Goal: Transaction & Acquisition: Purchase product/service

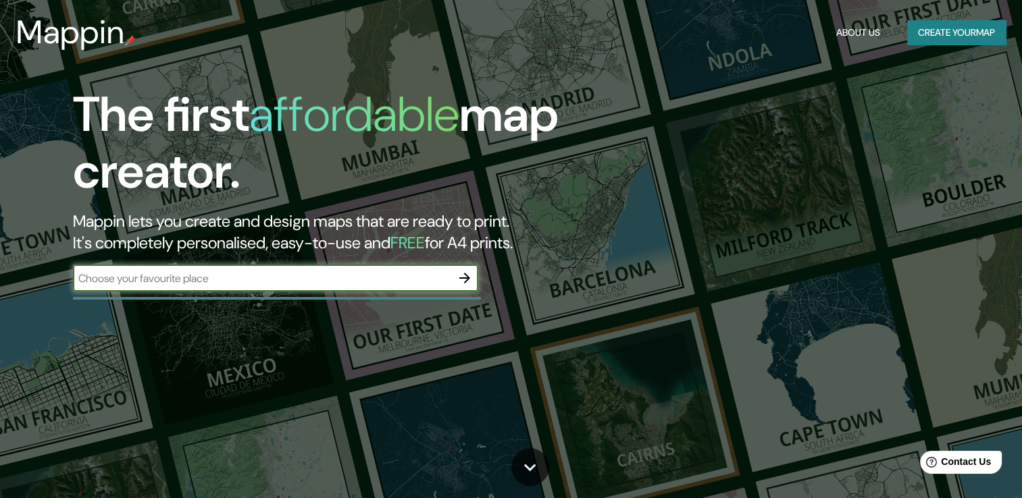
click at [465, 272] on icon "button" at bounding box center [465, 278] width 16 height 16
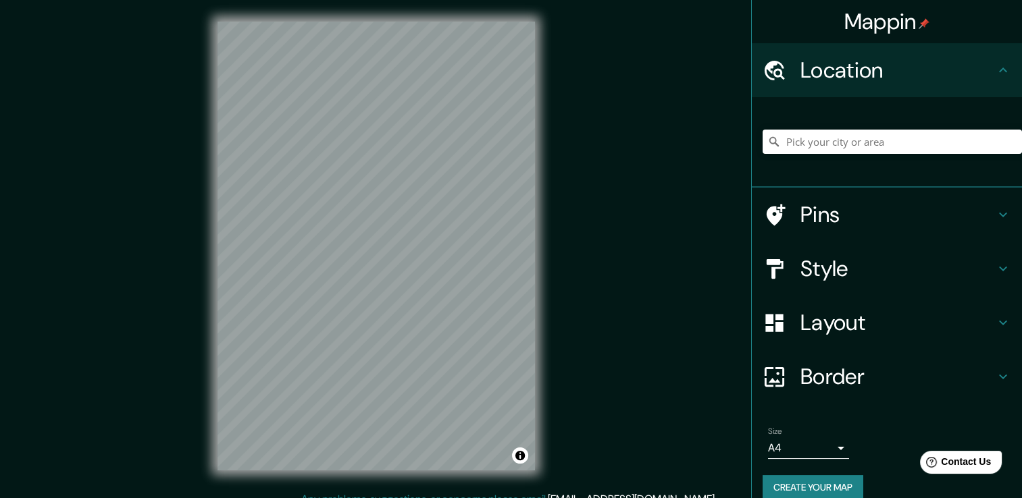
click at [800, 80] on h4 "Location" at bounding box center [897, 70] width 194 height 27
click at [805, 141] on input "Pick your city or area" at bounding box center [891, 142] width 259 height 24
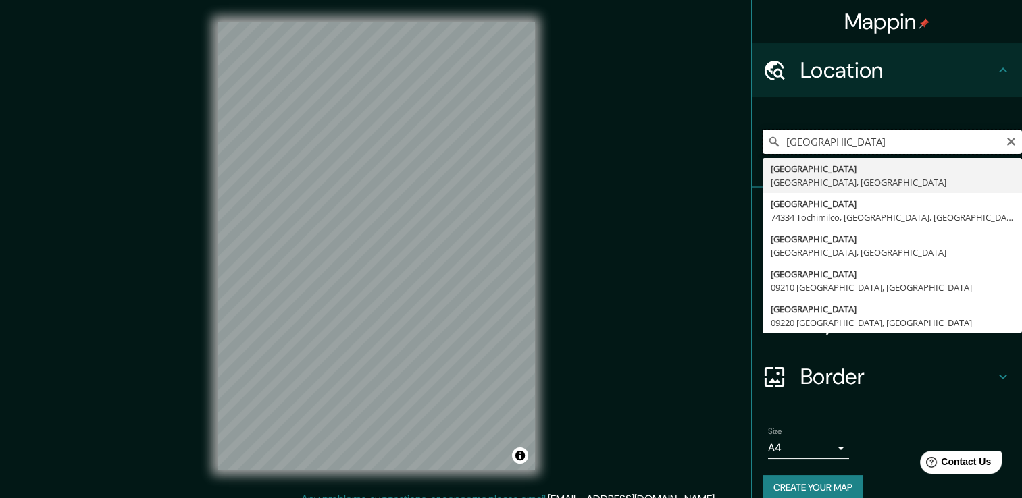
click at [898, 138] on input "[GEOGRAPHIC_DATA]" at bounding box center [891, 142] width 259 height 24
click at [837, 145] on input "[GEOGRAPHIC_DATA]" at bounding box center [891, 142] width 259 height 24
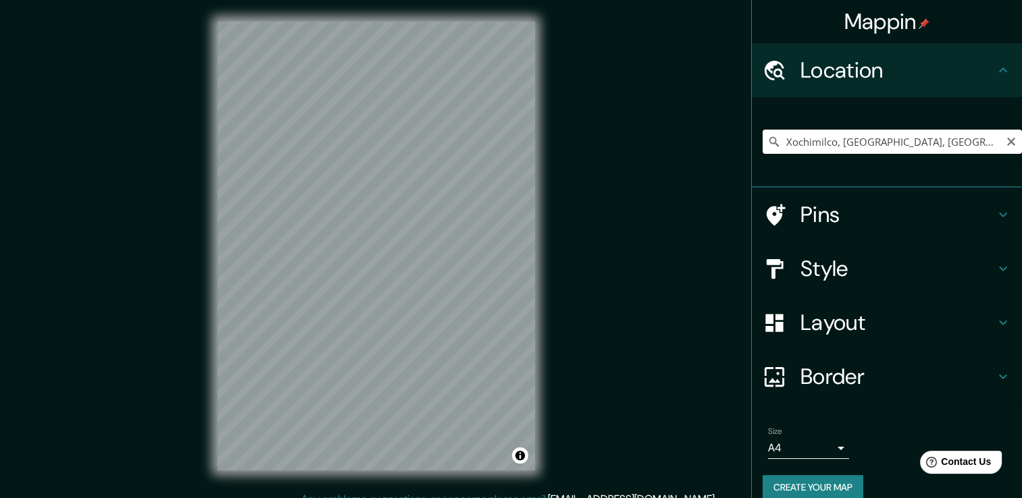
click at [777, 139] on input "Xochimilco, [GEOGRAPHIC_DATA], [GEOGRAPHIC_DATA]" at bounding box center [891, 142] width 259 height 24
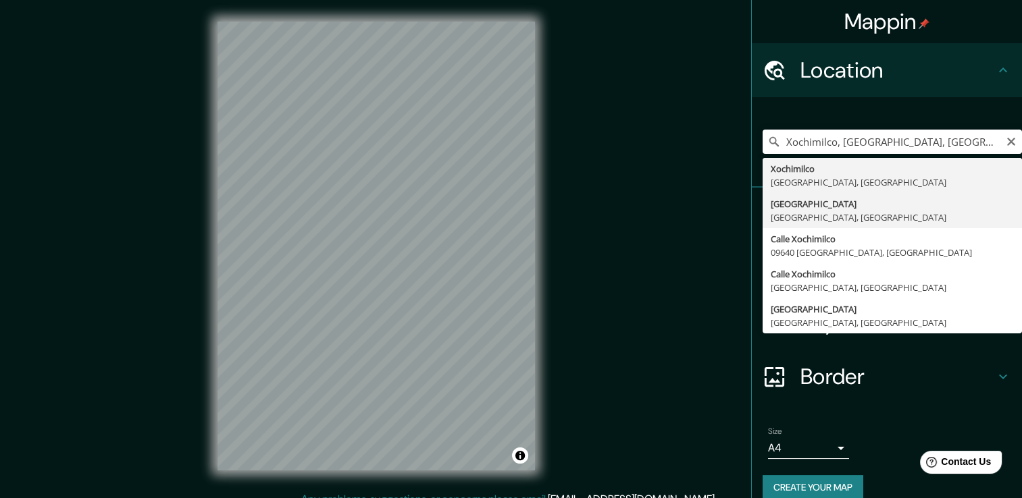
type input "[GEOGRAPHIC_DATA], [GEOGRAPHIC_DATA], [GEOGRAPHIC_DATA]"
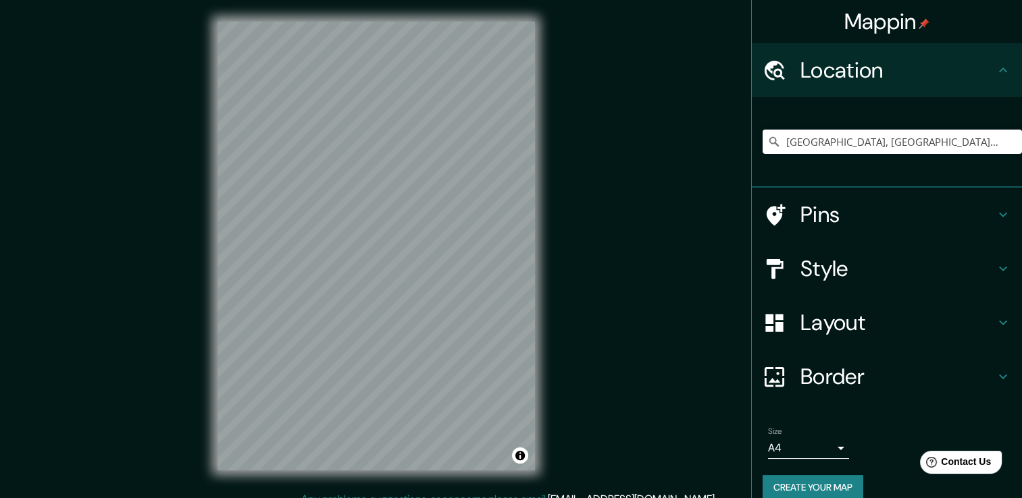
click at [827, 271] on h4 "Style" at bounding box center [897, 268] width 194 height 27
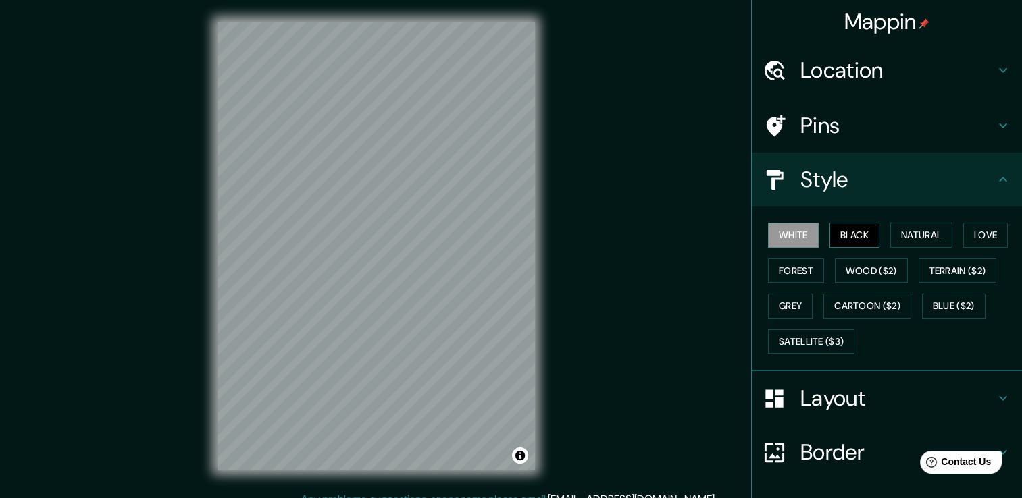
click at [833, 226] on button "Black" at bounding box center [854, 235] width 51 height 25
click at [891, 226] on button "Natural" at bounding box center [921, 235] width 62 height 25
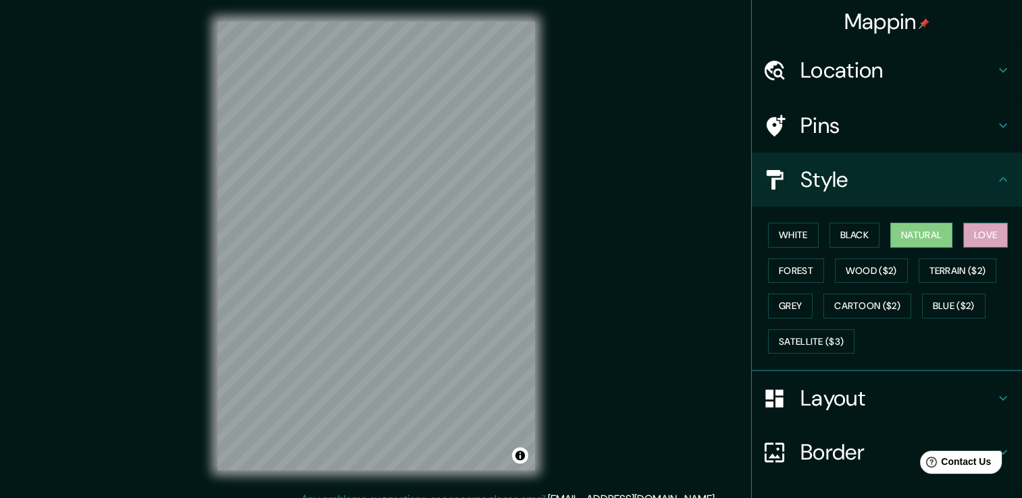
click at [964, 230] on button "Love" at bounding box center [985, 235] width 45 height 25
click at [792, 267] on button "Forest" at bounding box center [796, 271] width 56 height 25
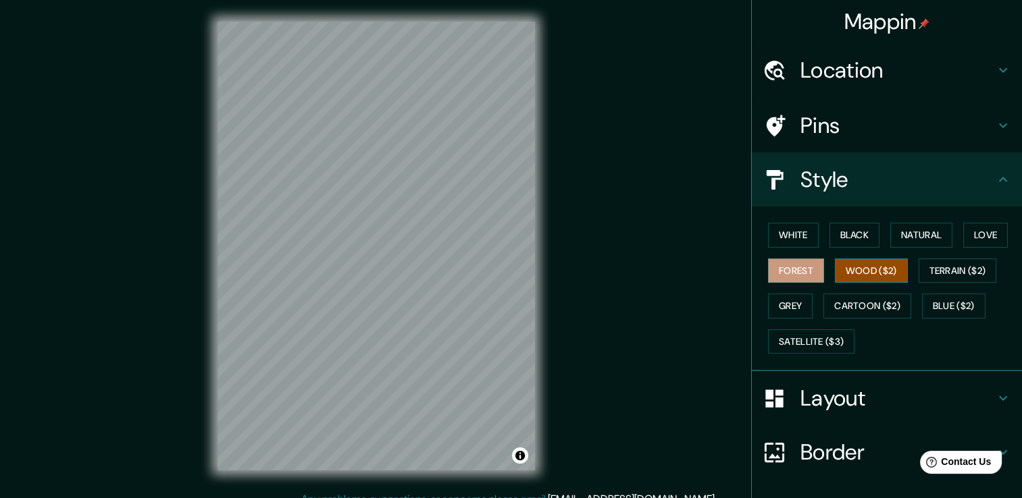
click at [858, 269] on button "Wood ($2)" at bounding box center [871, 271] width 73 height 25
click at [941, 267] on button "Terrain ($2)" at bounding box center [957, 271] width 78 height 25
click at [784, 269] on button "Forest" at bounding box center [796, 271] width 56 height 25
click at [860, 263] on button "Wood ($2)" at bounding box center [871, 271] width 73 height 25
click at [775, 305] on button "Grey" at bounding box center [790, 306] width 45 height 25
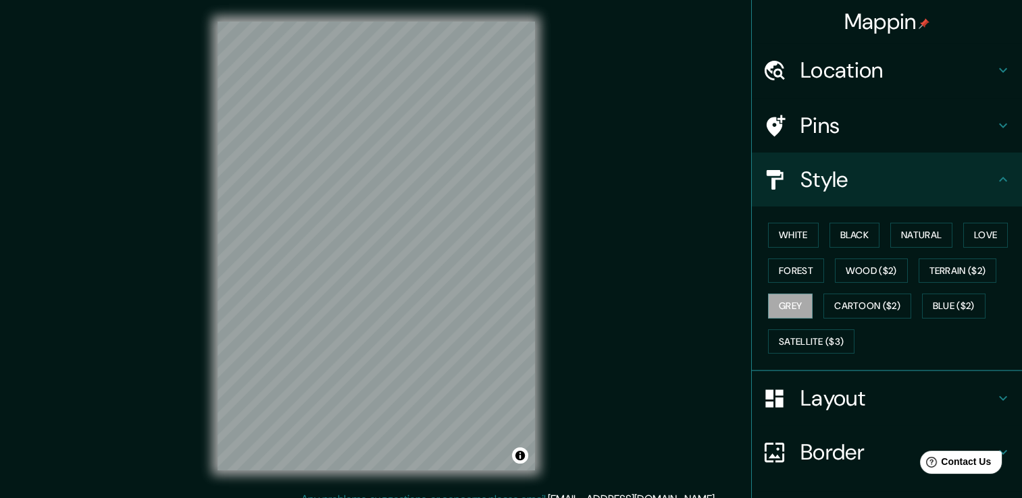
click at [854, 257] on div "White Black Natural Love Forest Wood ($2) Terrain ($2) Grey Cartoon ($2) Blue (…" at bounding box center [891, 288] width 259 height 142
click at [854, 263] on button "Wood ($2)" at bounding box center [871, 271] width 73 height 25
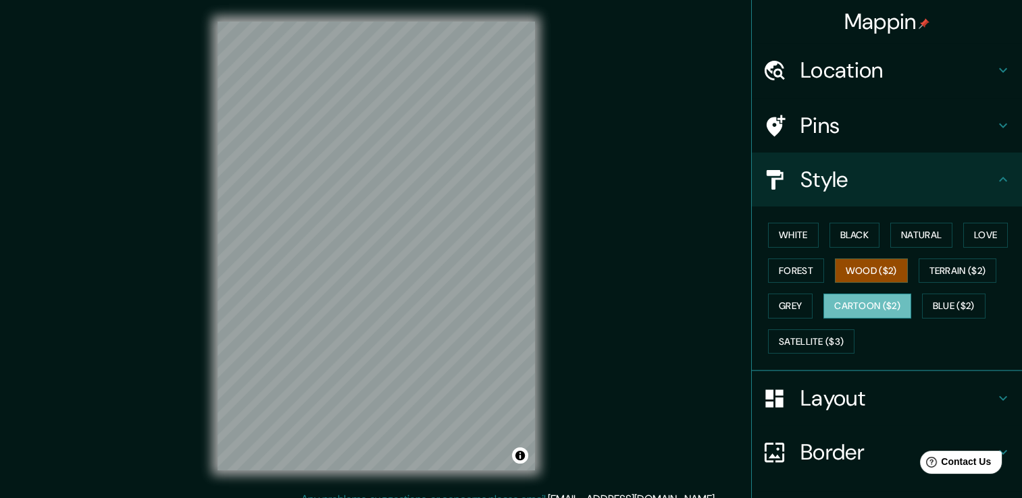
click at [848, 300] on button "Cartoon ($2)" at bounding box center [867, 306] width 88 height 25
click at [797, 269] on button "Forest" at bounding box center [796, 271] width 56 height 25
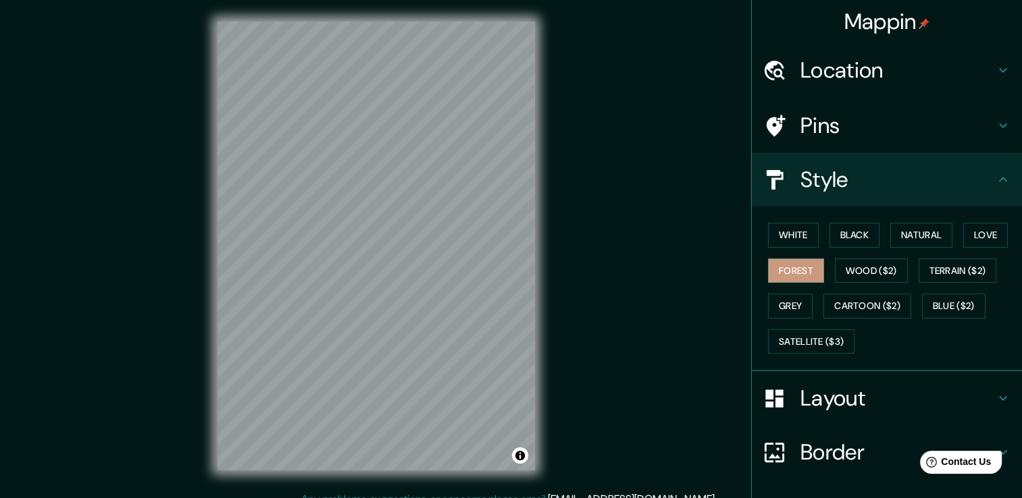
click at [825, 150] on div "Pins" at bounding box center [887, 126] width 270 height 54
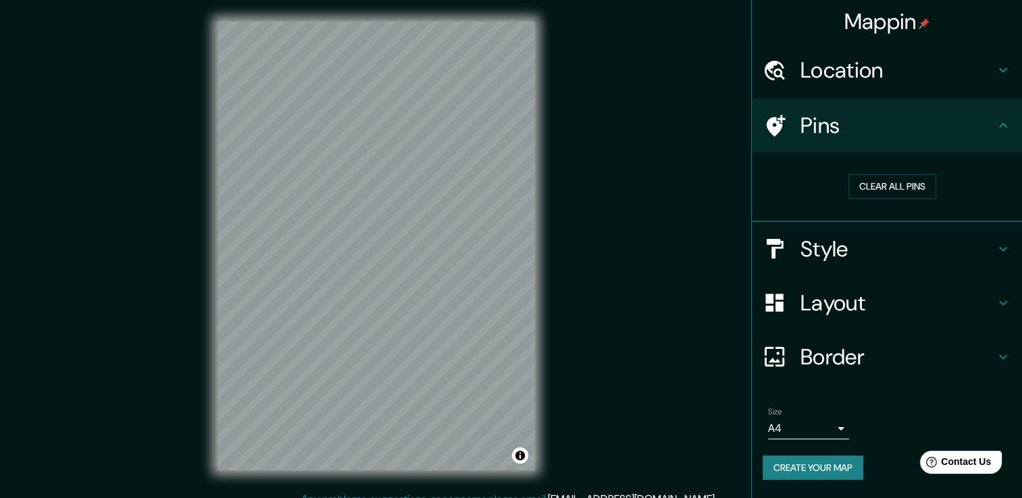
click at [863, 72] on h4 "Location" at bounding box center [897, 70] width 194 height 27
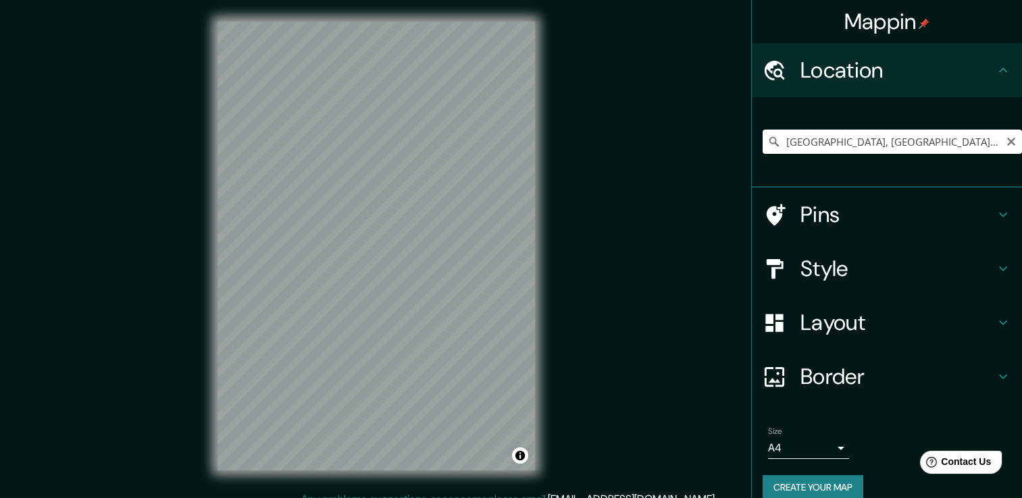
click at [810, 153] on input "[GEOGRAPHIC_DATA], [GEOGRAPHIC_DATA], [GEOGRAPHIC_DATA]" at bounding box center [891, 142] width 259 height 24
drag, startPoint x: 775, startPoint y: 138, endPoint x: 1001, endPoint y: 149, distance: 225.8
click at [1001, 149] on input "[GEOGRAPHIC_DATA], [GEOGRAPHIC_DATA], [GEOGRAPHIC_DATA]" at bounding box center [891, 142] width 259 height 24
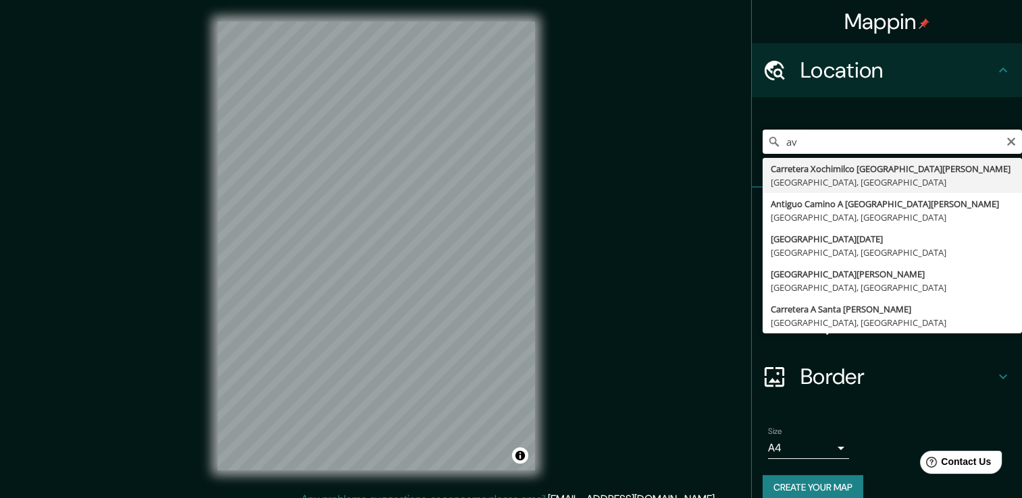
type input "a"
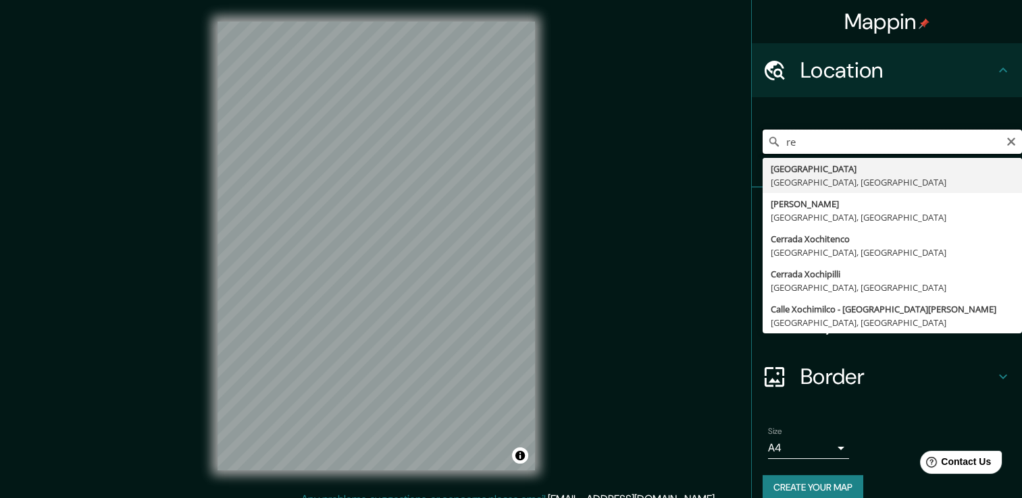
type input "r"
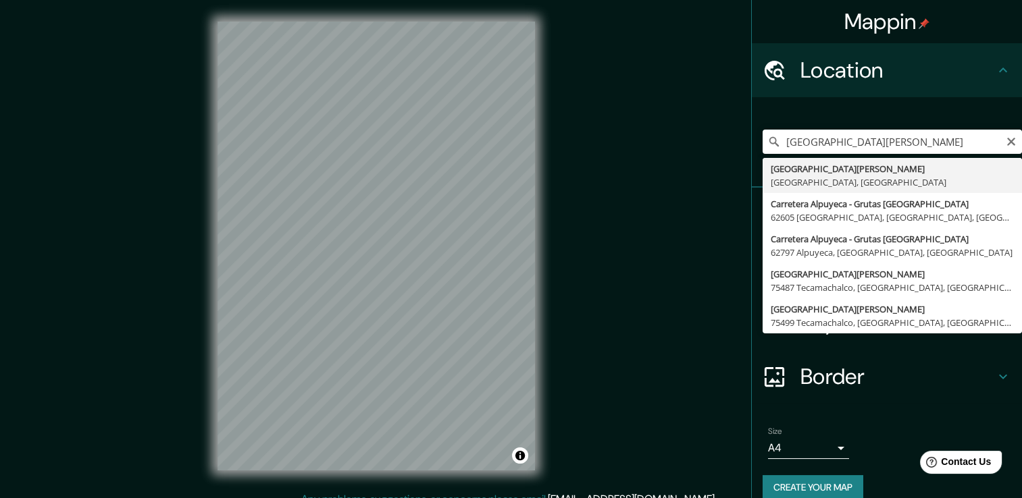
type input "[STREET_ADDRESS][PERSON_NAME]"
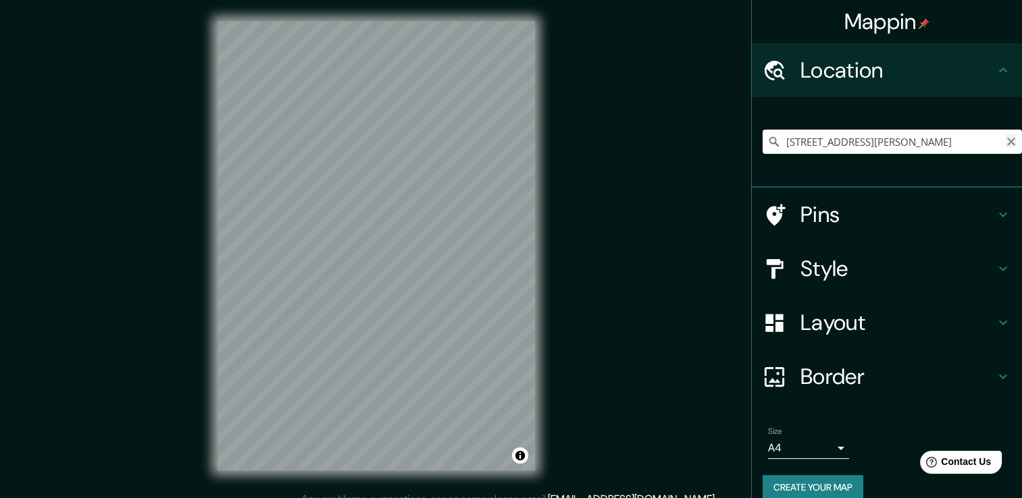
click at [1006, 138] on icon "Clear" at bounding box center [1011, 141] width 11 height 11
click at [896, 142] on input "Pick your city or area" at bounding box center [891, 142] width 259 height 24
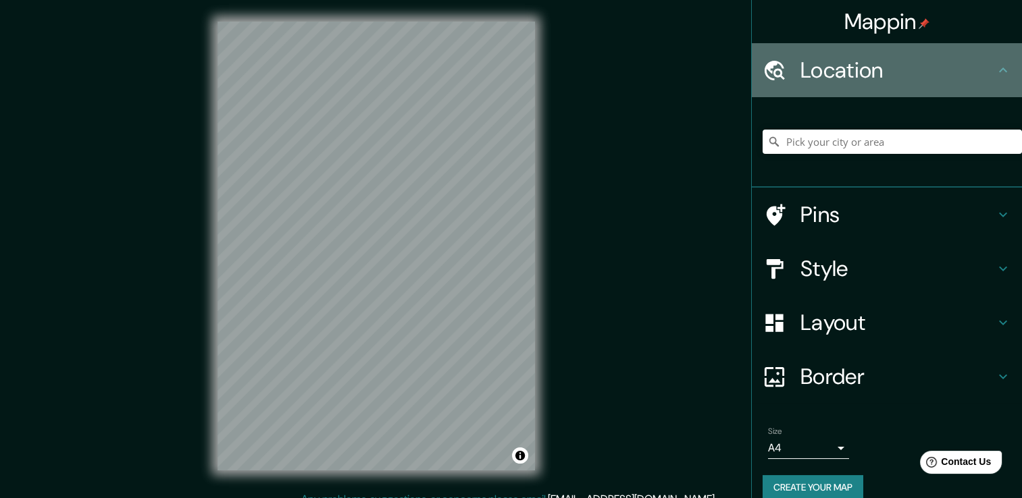
click at [973, 64] on h4 "Location" at bounding box center [897, 70] width 194 height 27
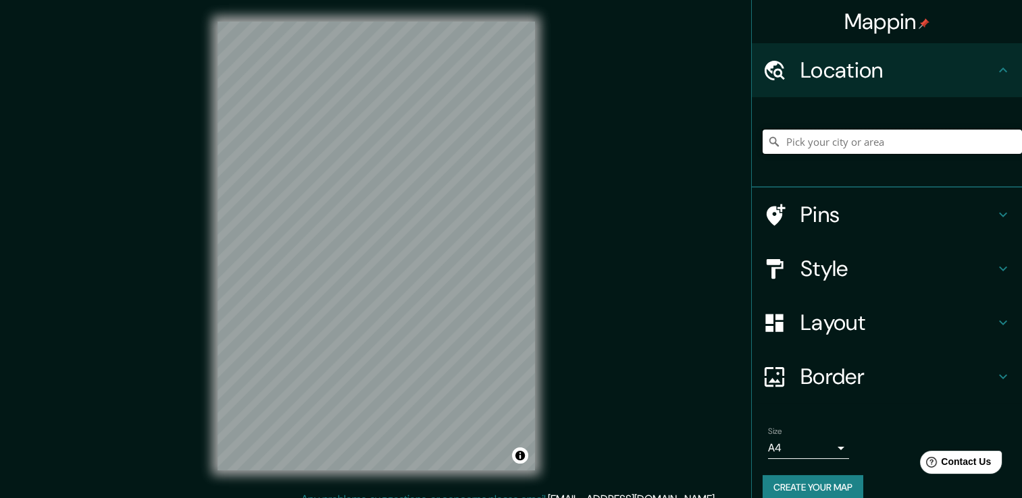
click at [885, 139] on input "Pick your city or area" at bounding box center [891, 142] width 259 height 24
drag, startPoint x: 805, startPoint y: 142, endPoint x: 1006, endPoint y: 125, distance: 201.3
click at [1005, 124] on div "[GEOGRAPHIC_DATA], [GEOGRAPHIC_DATA], [GEOGRAPHIC_DATA], [GEOGRAPHIC_DATA] [GEO…" at bounding box center [891, 142] width 259 height 68
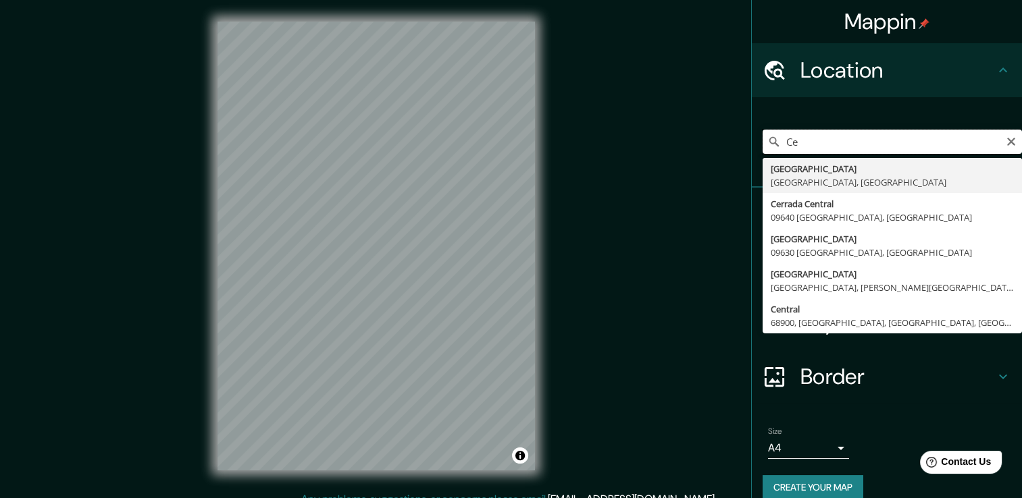
type input "C"
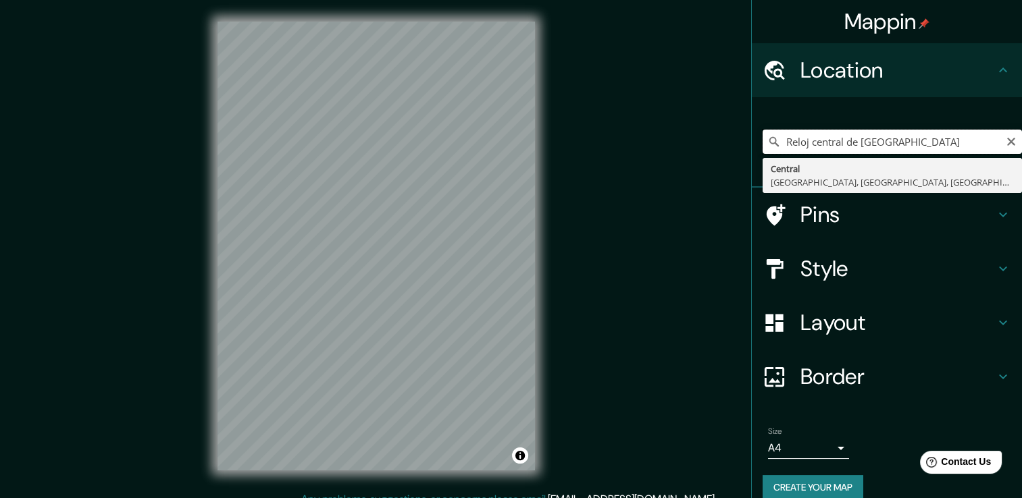
drag, startPoint x: 845, startPoint y: 140, endPoint x: 773, endPoint y: 142, distance: 71.6
click at [773, 142] on input "Reloj central de [GEOGRAPHIC_DATA]" at bounding box center [891, 142] width 259 height 24
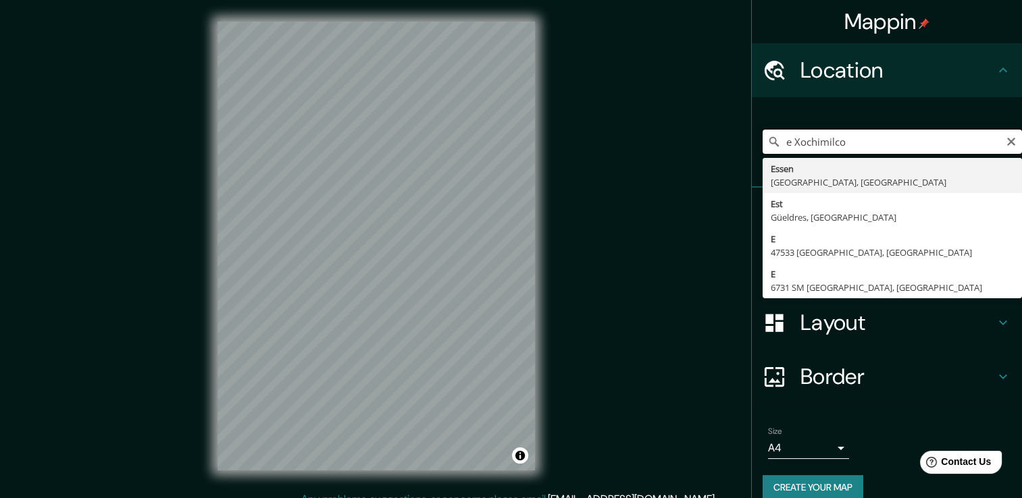
click at [783, 143] on input "e Xochimilco" at bounding box center [891, 142] width 259 height 24
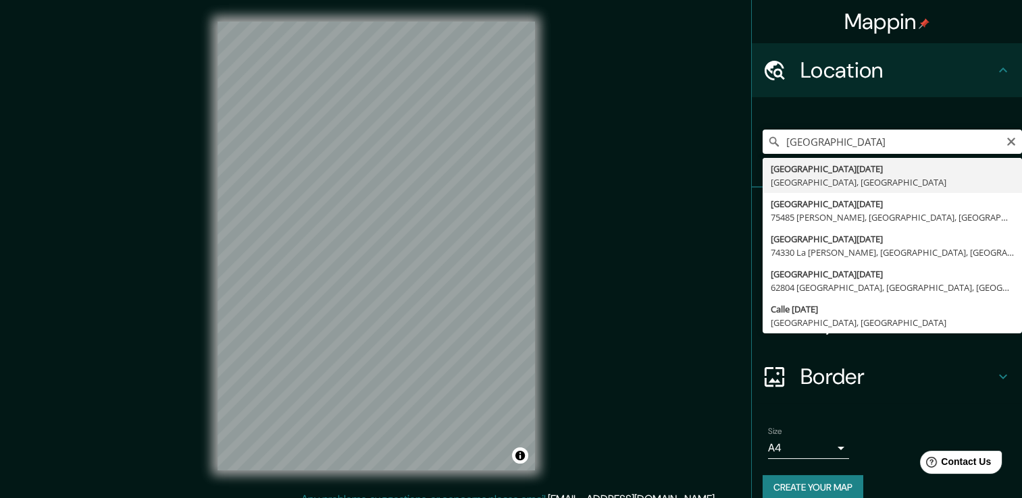
type input "[GEOGRAPHIC_DATA][DATE], [GEOGRAPHIC_DATA], [GEOGRAPHIC_DATA]"
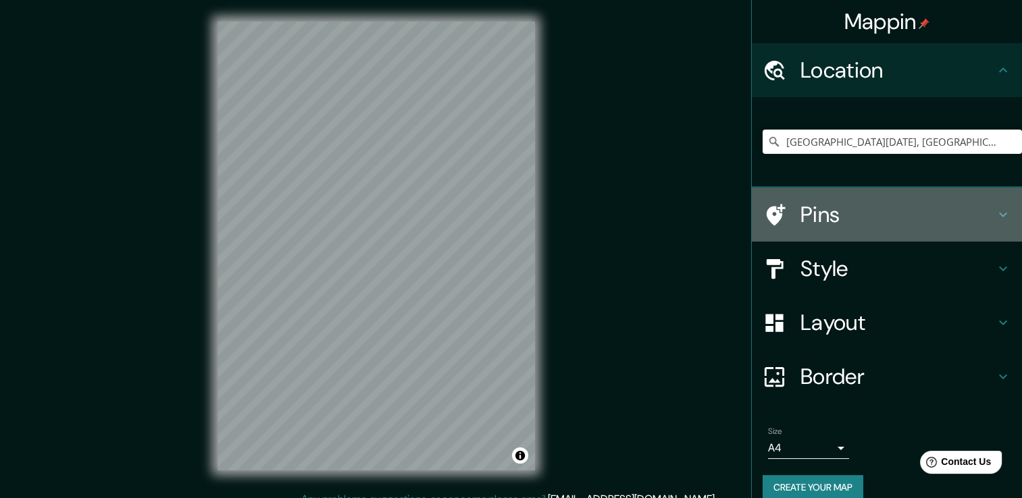
click at [825, 228] on div "Pins" at bounding box center [887, 215] width 270 height 54
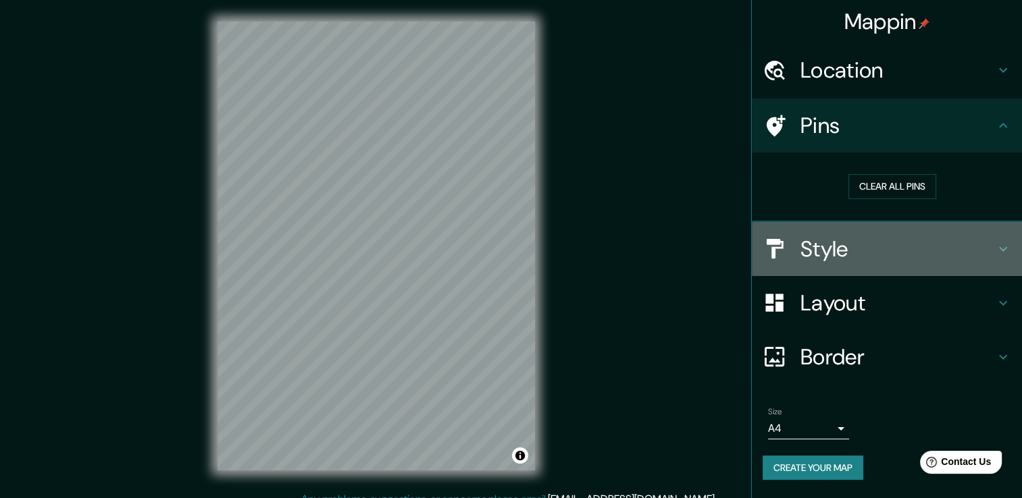
click at [819, 247] on h4 "Style" at bounding box center [897, 249] width 194 height 27
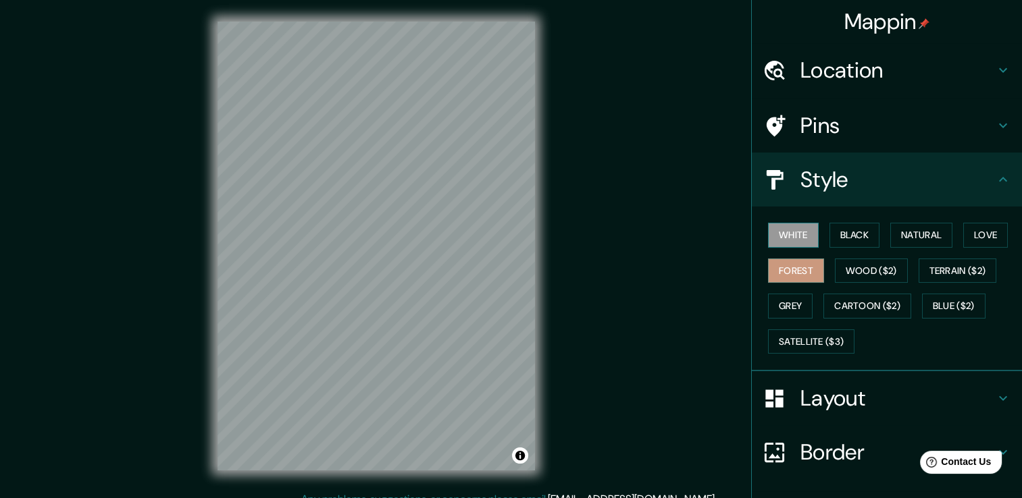
click at [791, 229] on button "White" at bounding box center [793, 235] width 51 height 25
click at [838, 228] on button "Black" at bounding box center [854, 235] width 51 height 25
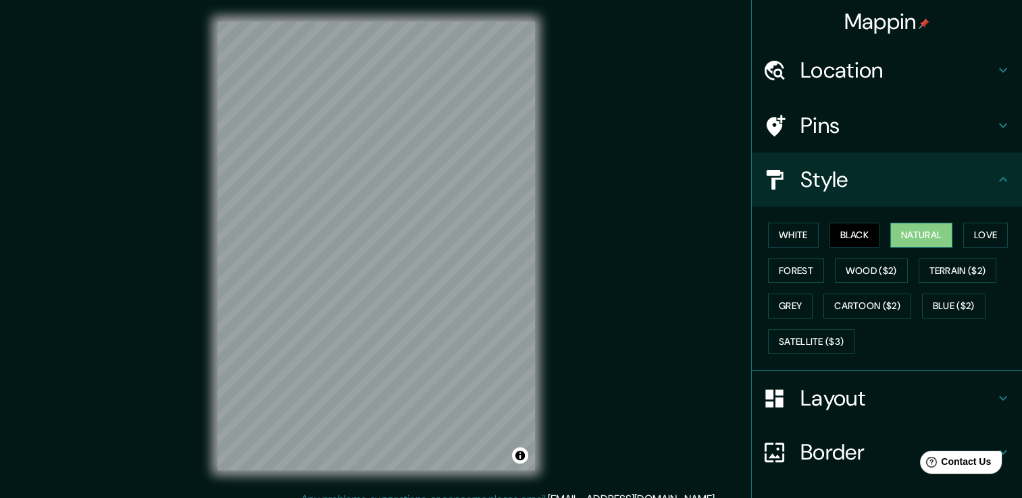
click at [890, 228] on button "Natural" at bounding box center [921, 235] width 62 height 25
click at [973, 239] on button "Love" at bounding box center [985, 235] width 45 height 25
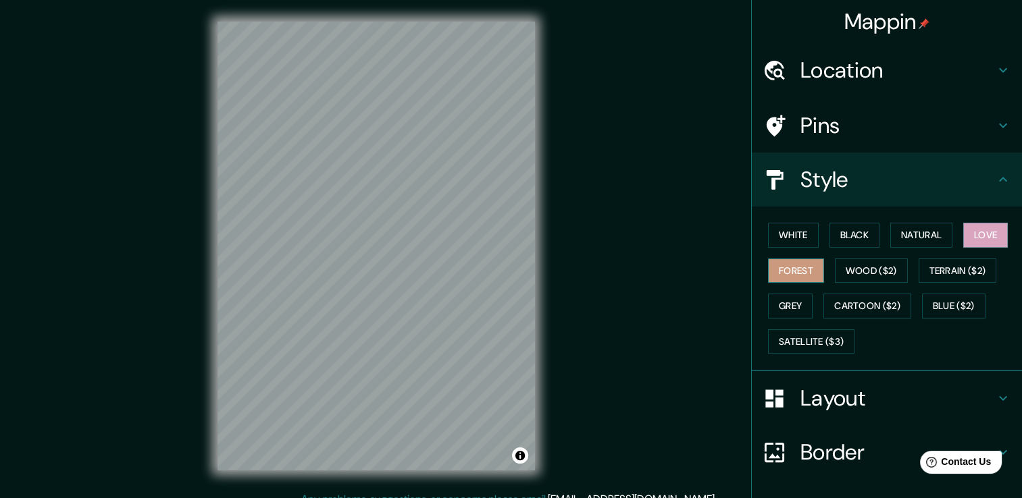
click at [788, 265] on button "Forest" at bounding box center [796, 271] width 56 height 25
click at [825, 45] on div "Location" at bounding box center [887, 70] width 270 height 54
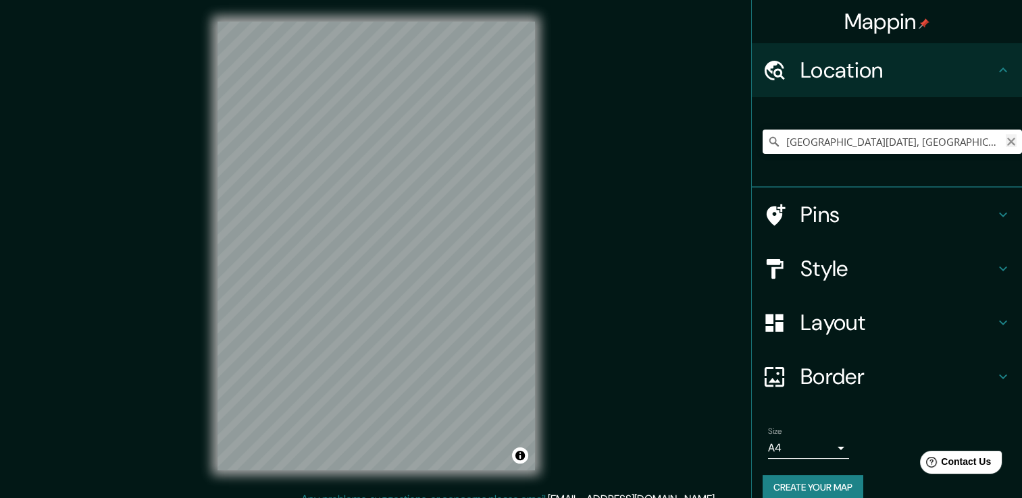
click at [1006, 145] on icon "Clear" at bounding box center [1011, 141] width 11 height 11
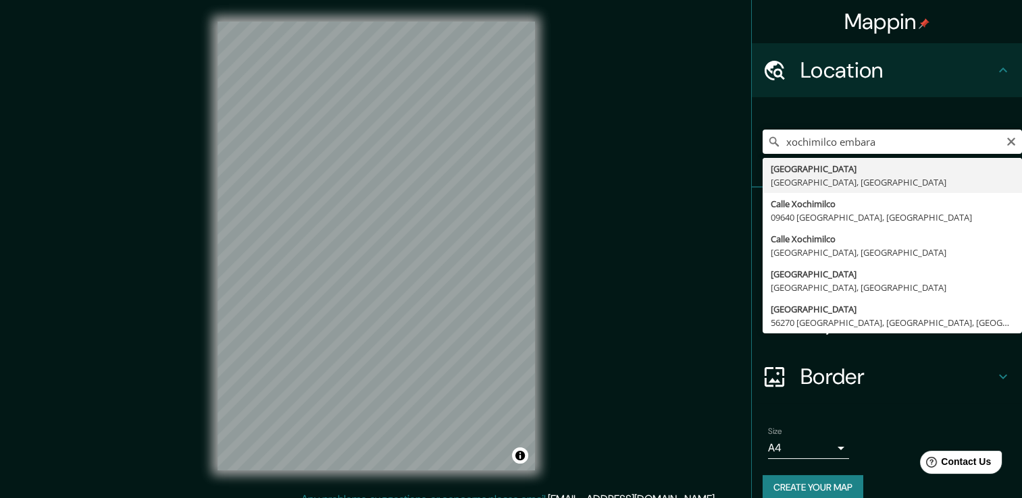
type input "[GEOGRAPHIC_DATA], [GEOGRAPHIC_DATA], [GEOGRAPHIC_DATA]"
